Goal: Find specific page/section: Find specific page/section

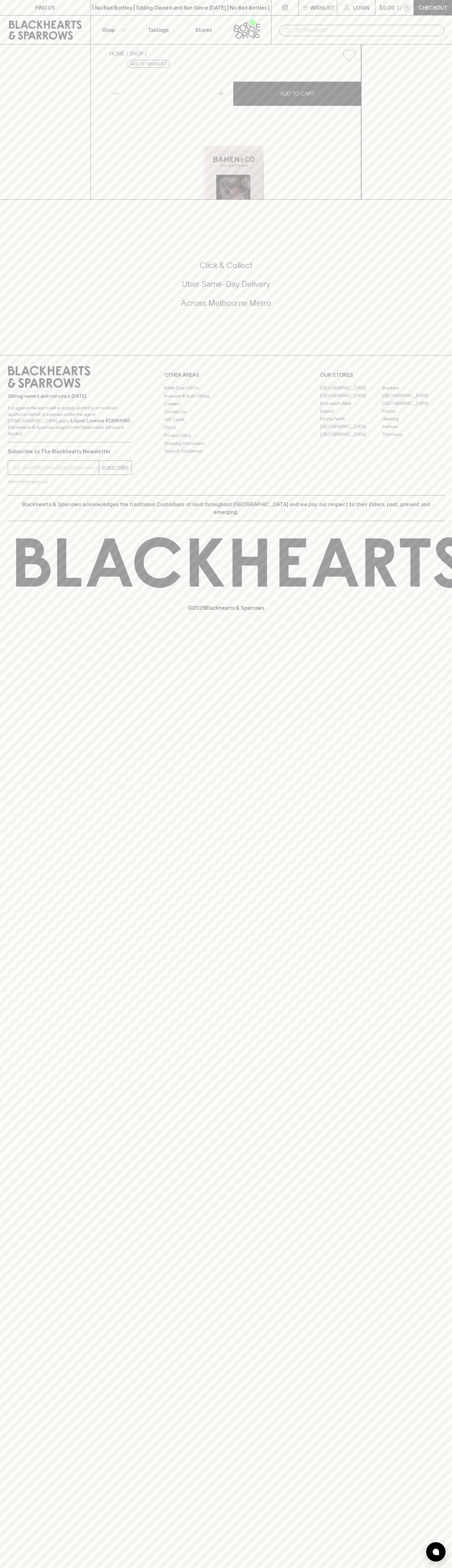
click at [180, 2] on div "| No Bad Bottles | Sibling Owned and Run Since [DATE] | No Bad Bottles | Siblin…" at bounding box center [180, 8] width 181 height 15
click at [444, 1065] on div "FIND US | No Bad Bottles | Sibling Owned and Run Since [DATE] | No Bad Bottles …" at bounding box center [226, 784] width 452 height 1568
click at [412, 1568] on html "FIND US | No Bad Bottles | Sibling Owned and Run Since [DATE] | No Bad Bottles …" at bounding box center [226, 784] width 452 height 1568
click at [20, 1495] on div "FIND US | No Bad Bottles | Sibling Owned and Run Since [DATE] | No Bad Bottles …" at bounding box center [226, 784] width 452 height 1568
